Goal: Information Seeking & Learning: Learn about a topic

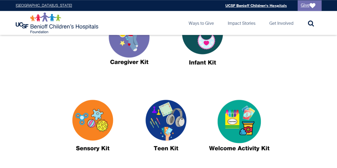
scroll to position [242, 0]
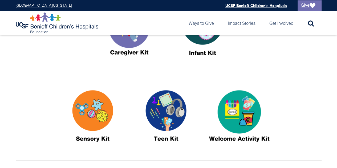
click at [251, 130] on img at bounding box center [239, 118] width 67 height 77
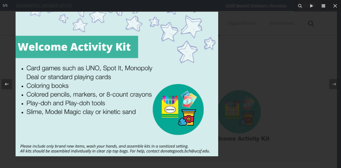
drag, startPoint x: 298, startPoint y: 69, endPoint x: 69, endPoint y: 97, distance: 230.6
click at [69, 97] on div at bounding box center [116, 84] width 341 height 168
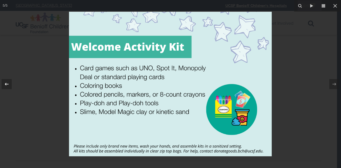
click at [10, 82] on div at bounding box center [7, 84] width 10 height 10
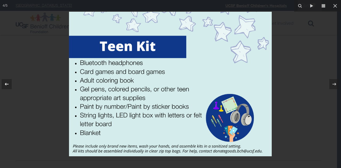
click at [7, 84] on icon at bounding box center [6, 84] width 6 height 6
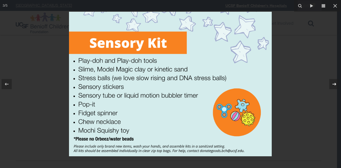
click at [332, 83] on icon at bounding box center [334, 84] width 6 height 6
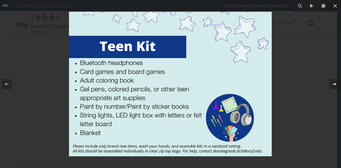
click at [332, 83] on icon at bounding box center [334, 84] width 6 height 6
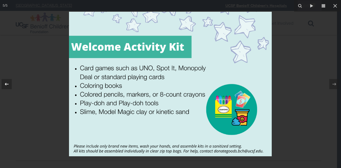
click at [5, 85] on icon at bounding box center [6, 84] width 6 height 6
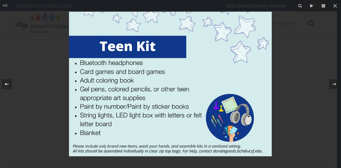
click at [5, 85] on icon at bounding box center [6, 84] width 6 height 6
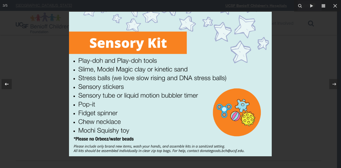
click at [5, 85] on icon at bounding box center [6, 84] width 6 height 6
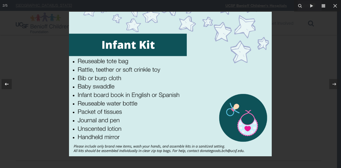
click at [8, 79] on div at bounding box center [7, 84] width 10 height 10
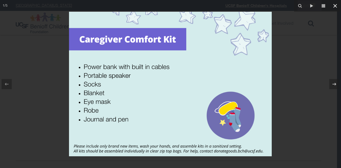
click at [335, 6] on icon at bounding box center [335, 6] width 4 height 4
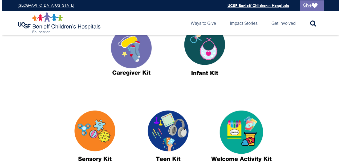
scroll to position [222, 0]
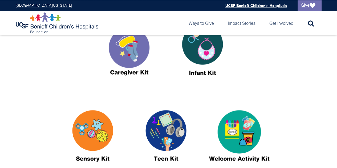
click at [226, 127] on img at bounding box center [239, 138] width 67 height 77
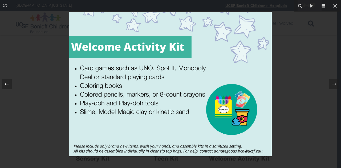
click at [9, 85] on icon at bounding box center [6, 84] width 6 height 6
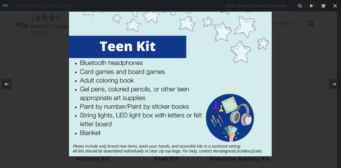
click at [4, 86] on icon at bounding box center [6, 84] width 6 height 6
